Goal: Transaction & Acquisition: Purchase product/service

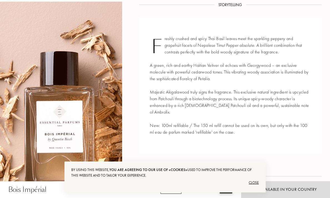
scroll to position [201, 0]
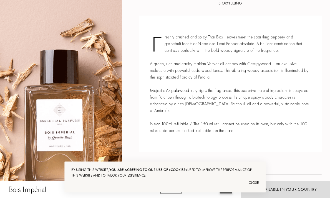
click at [255, 184] on div "Close" at bounding box center [165, 182] width 188 height 9
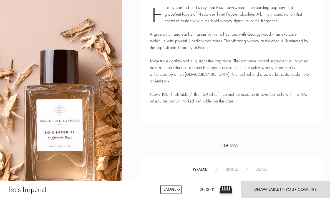
scroll to position [231, 0]
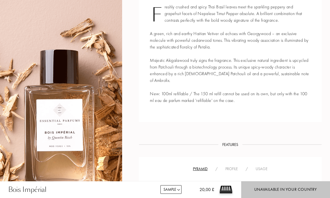
click at [264, 186] on div "Unavailable in your country" at bounding box center [285, 189] width 63 height 6
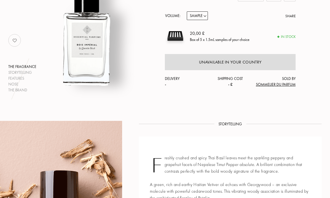
scroll to position [31, 0]
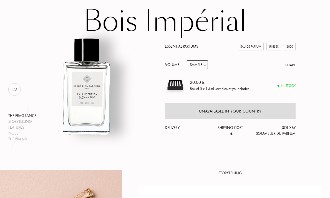
select select "3"
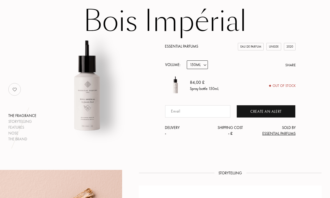
select select "2"
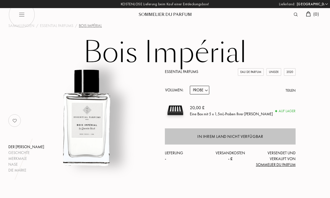
click at [212, 137] on div "In Ihrem Land nicht verfügbar" at bounding box center [231, 136] width 66 height 6
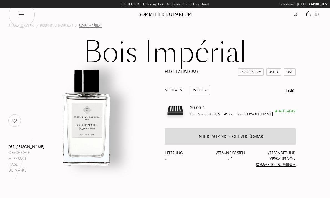
select select "DE"
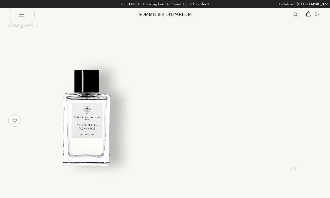
select select "DE"
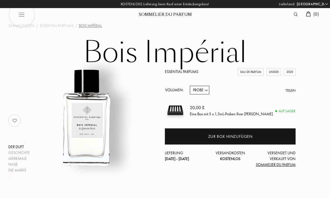
select select "3"
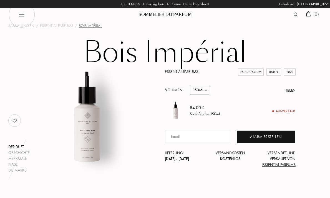
select select "2"
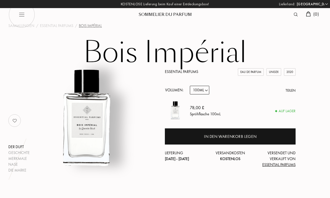
select select "3"
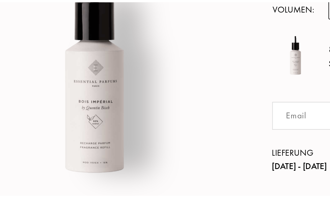
scroll to position [13, 0]
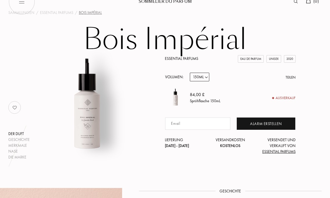
select select "2"
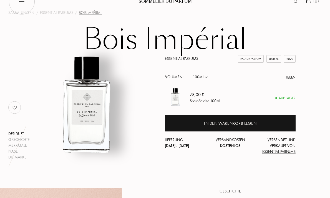
select select "1"
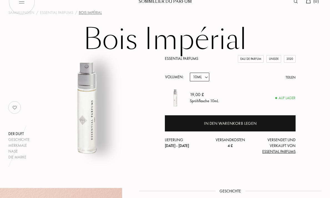
click at [199, 75] on select "Probe 10mL 100mL 150mL" at bounding box center [199, 77] width 19 height 9
select select "2"
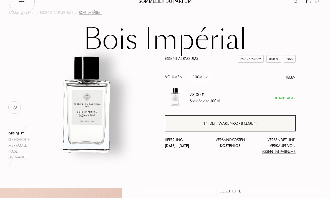
click at [214, 125] on div "In den Warenkorb legen" at bounding box center [230, 123] width 53 height 6
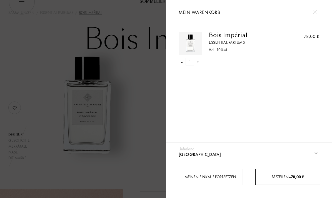
click at [272, 175] on span "Bestellen – 78,00 £" at bounding box center [288, 176] width 32 height 5
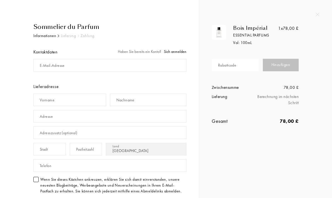
select select "DE"
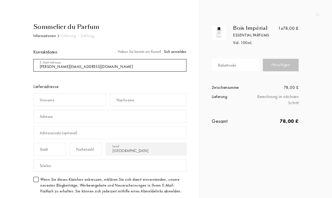
type input "olga.narochnaya@gmail.com"
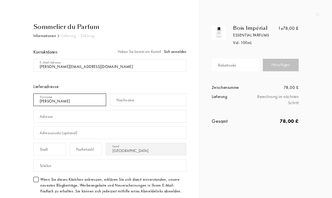
type input "Olga"
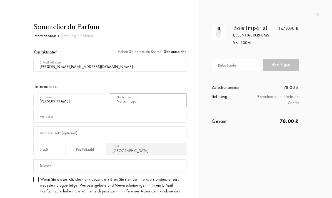
type input "Narochnaya"
type input "Tietzstrasse 2"
click at [47, 150] on div "Stadt" at bounding box center [44, 149] width 8 height 6
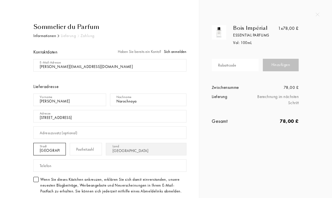
type input "Berlin"
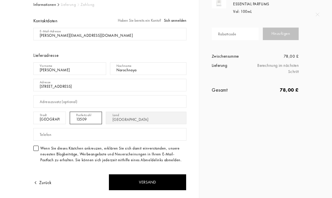
scroll to position [44, 0]
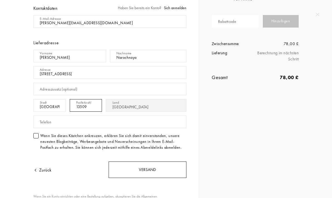
type input "13509"
click at [134, 169] on div "Versand" at bounding box center [148, 169] width 78 height 16
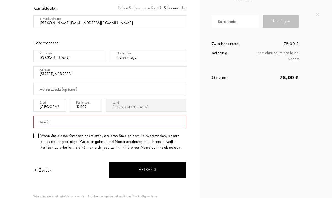
click at [138, 114] on div "Telefon" at bounding box center [109, 121] width 153 height 16
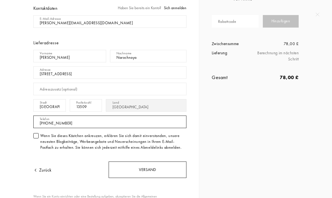
type input "+491784587057"
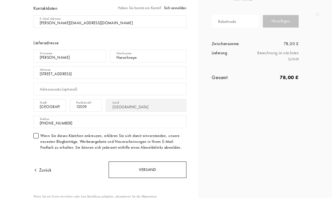
click at [124, 171] on div "Versand" at bounding box center [148, 169] width 78 height 16
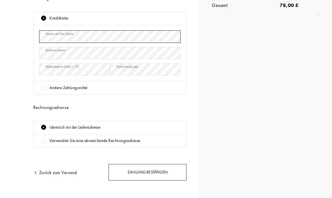
scroll to position [109, 0]
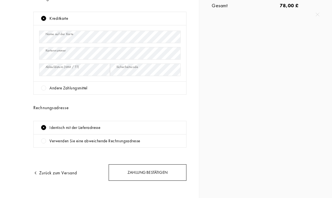
click at [135, 164] on div "Zahlung bestätigen" at bounding box center [148, 172] width 78 height 16
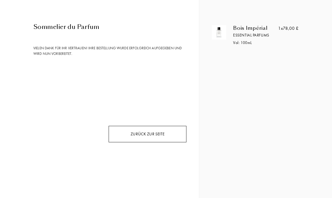
click at [157, 132] on div "Zurück zur Seite" at bounding box center [148, 134] width 78 height 16
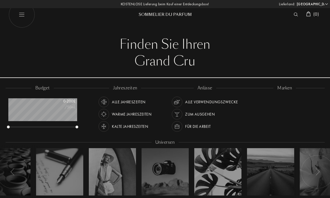
select select "DE"
